Goal: Find specific page/section: Find specific page/section

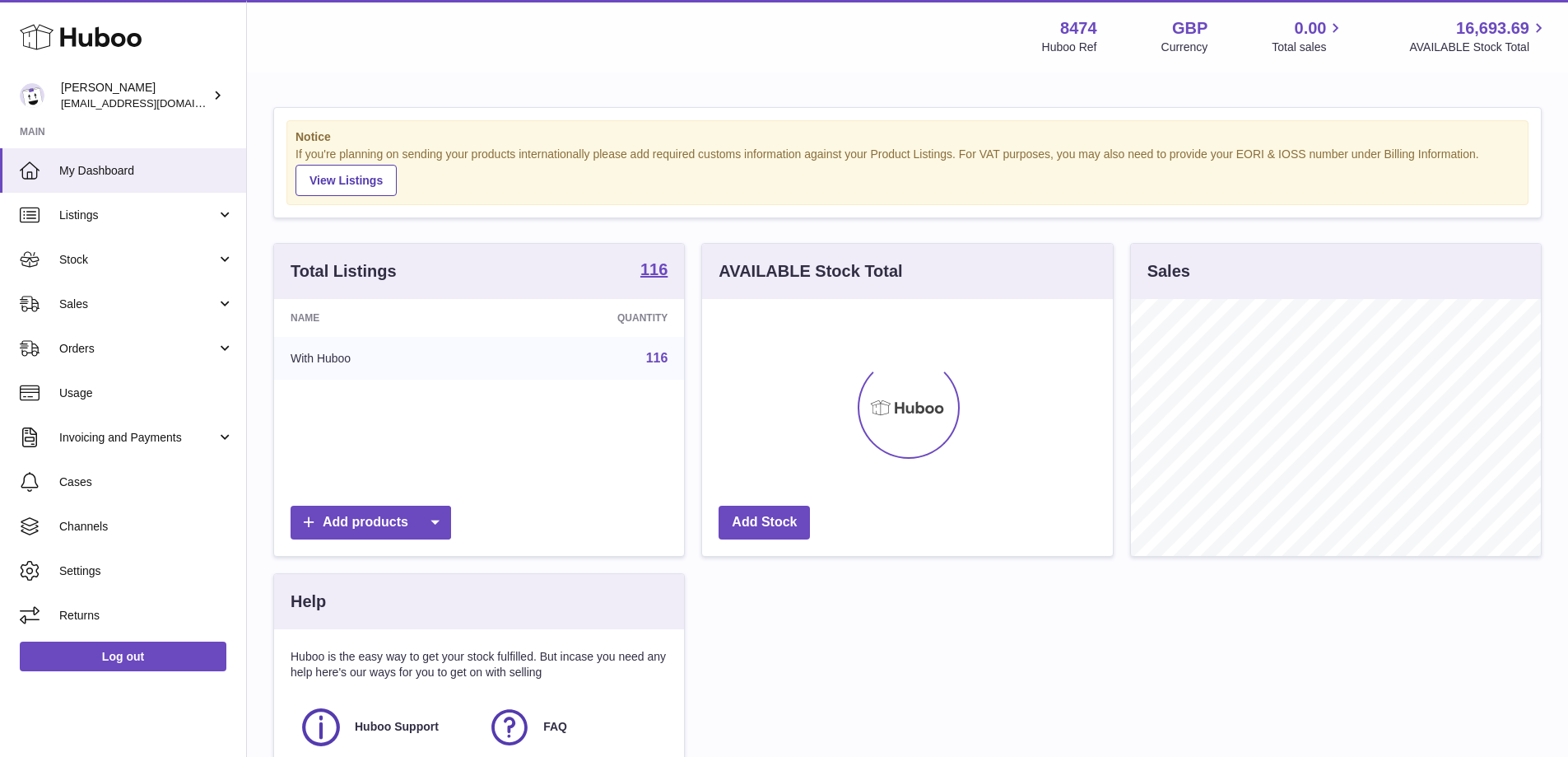
scroll to position [257, 410]
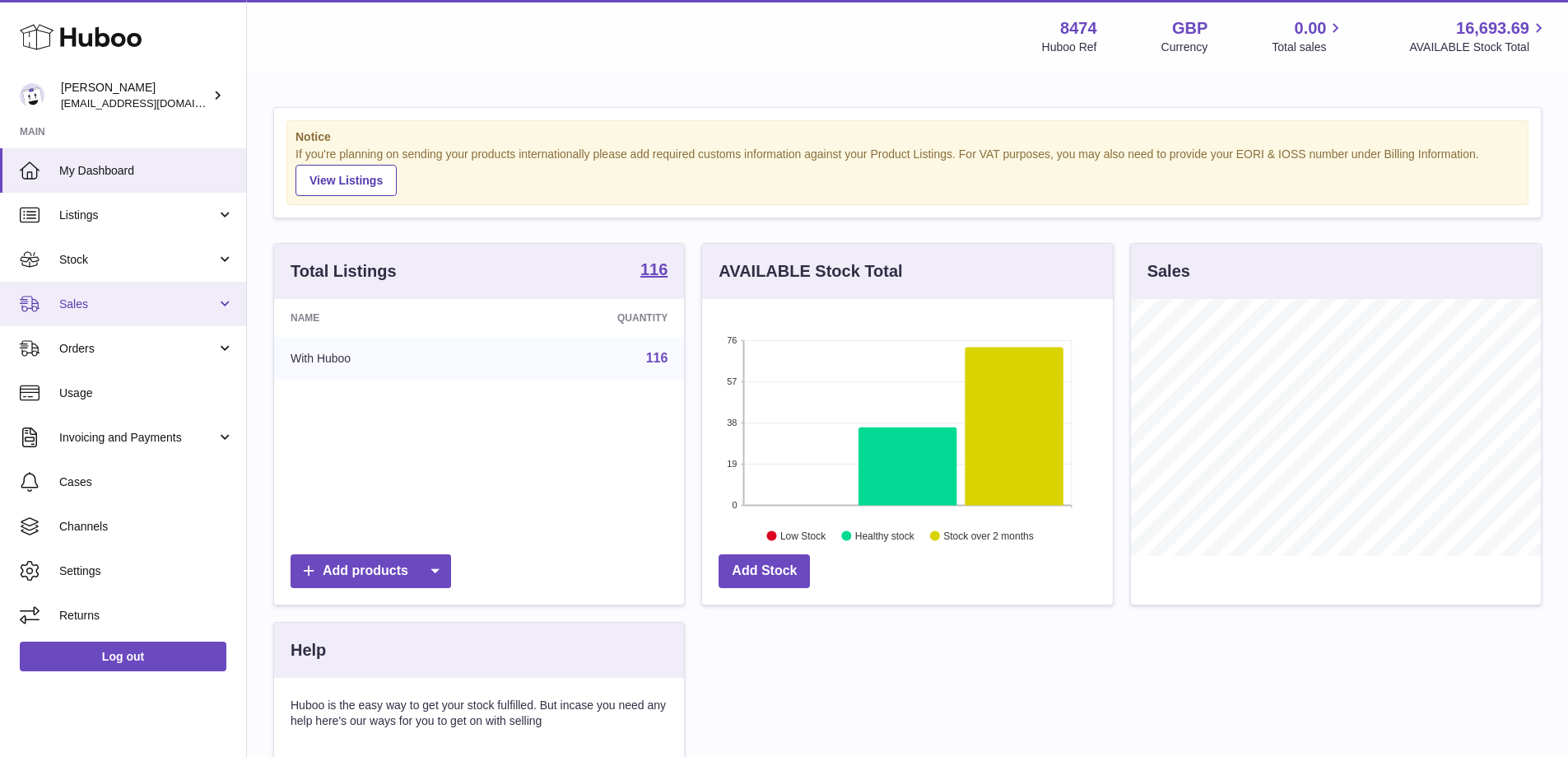
click at [125, 296] on span "Sales" at bounding box center [138, 304] width 157 height 15
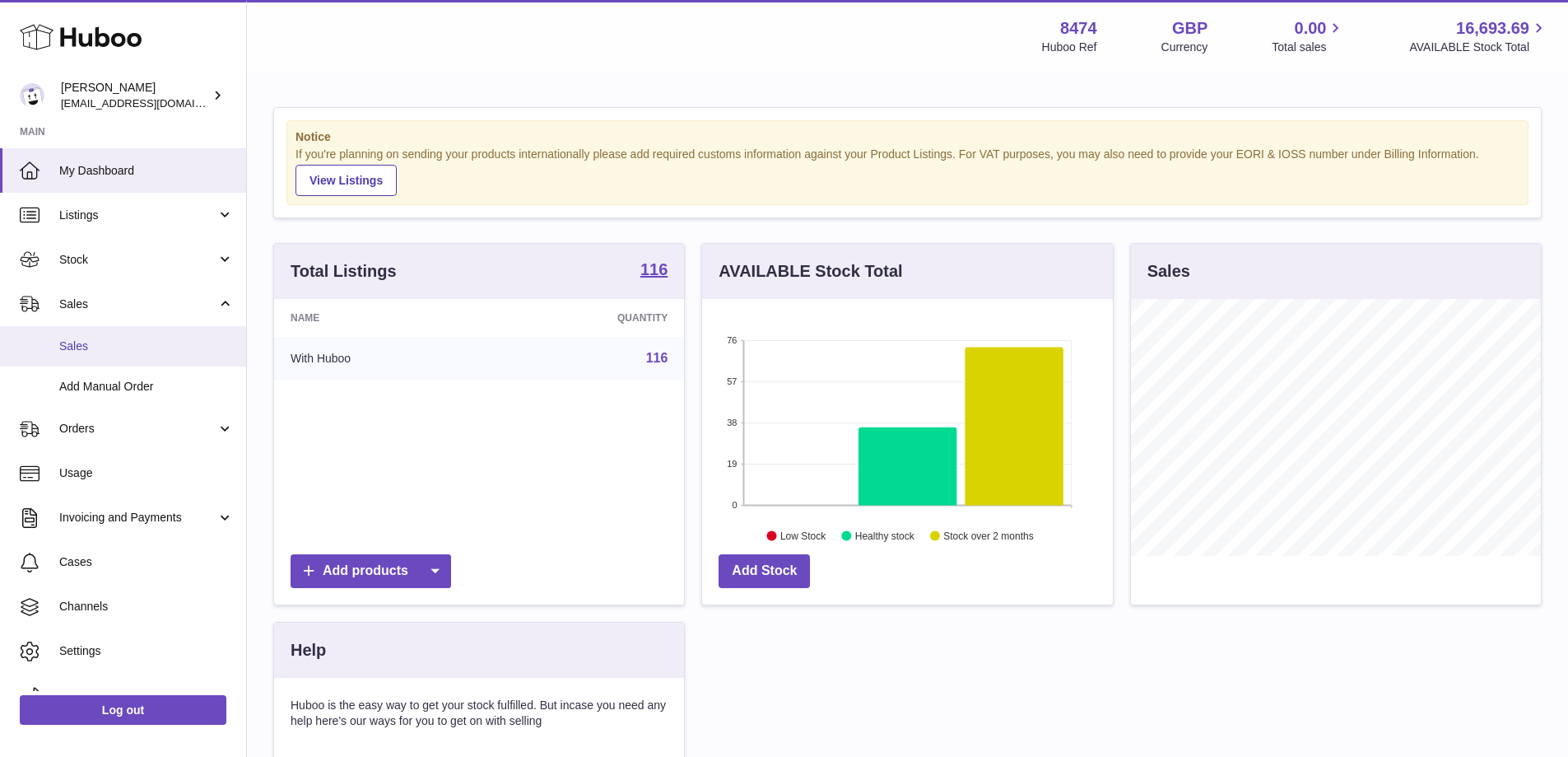
click at [107, 340] on span "Sales" at bounding box center [147, 346] width 175 height 15
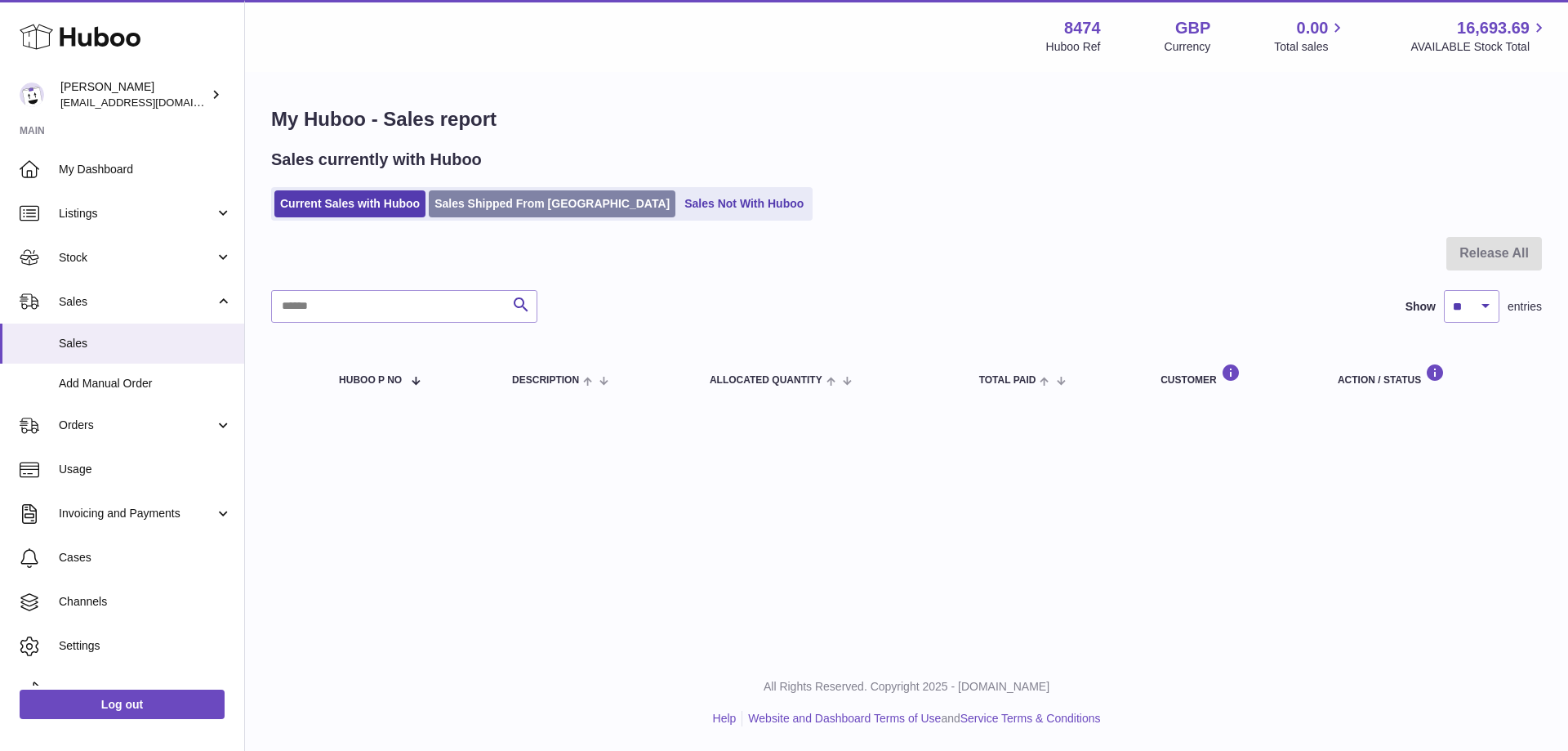
click at [505, 203] on link "Sales Shipped From [GEOGRAPHIC_DATA]" at bounding box center [552, 204] width 246 height 27
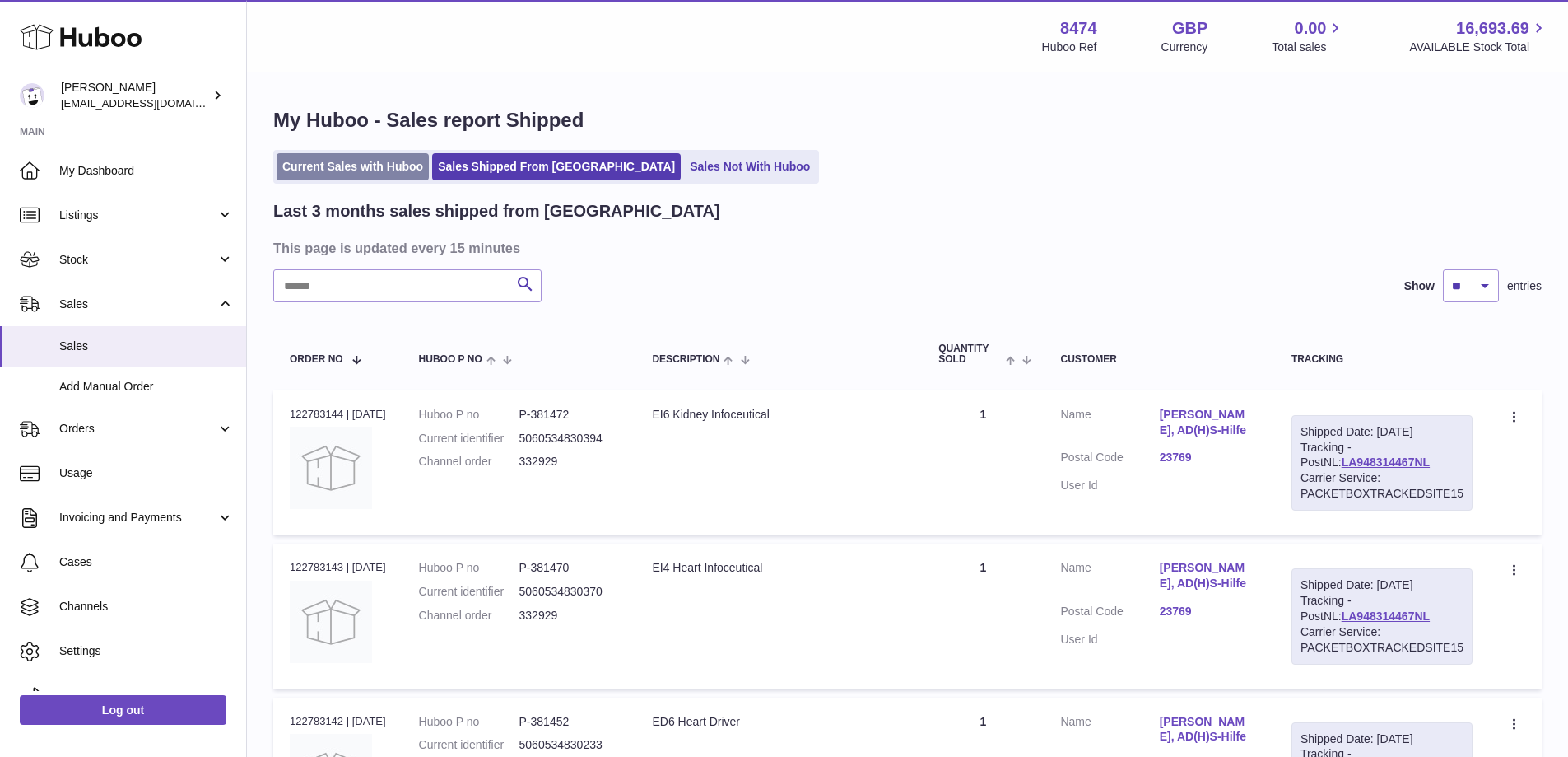
click at [337, 166] on link "Current Sales with Huboo" at bounding box center [352, 167] width 152 height 27
